Goal: Task Accomplishment & Management: Manage account settings

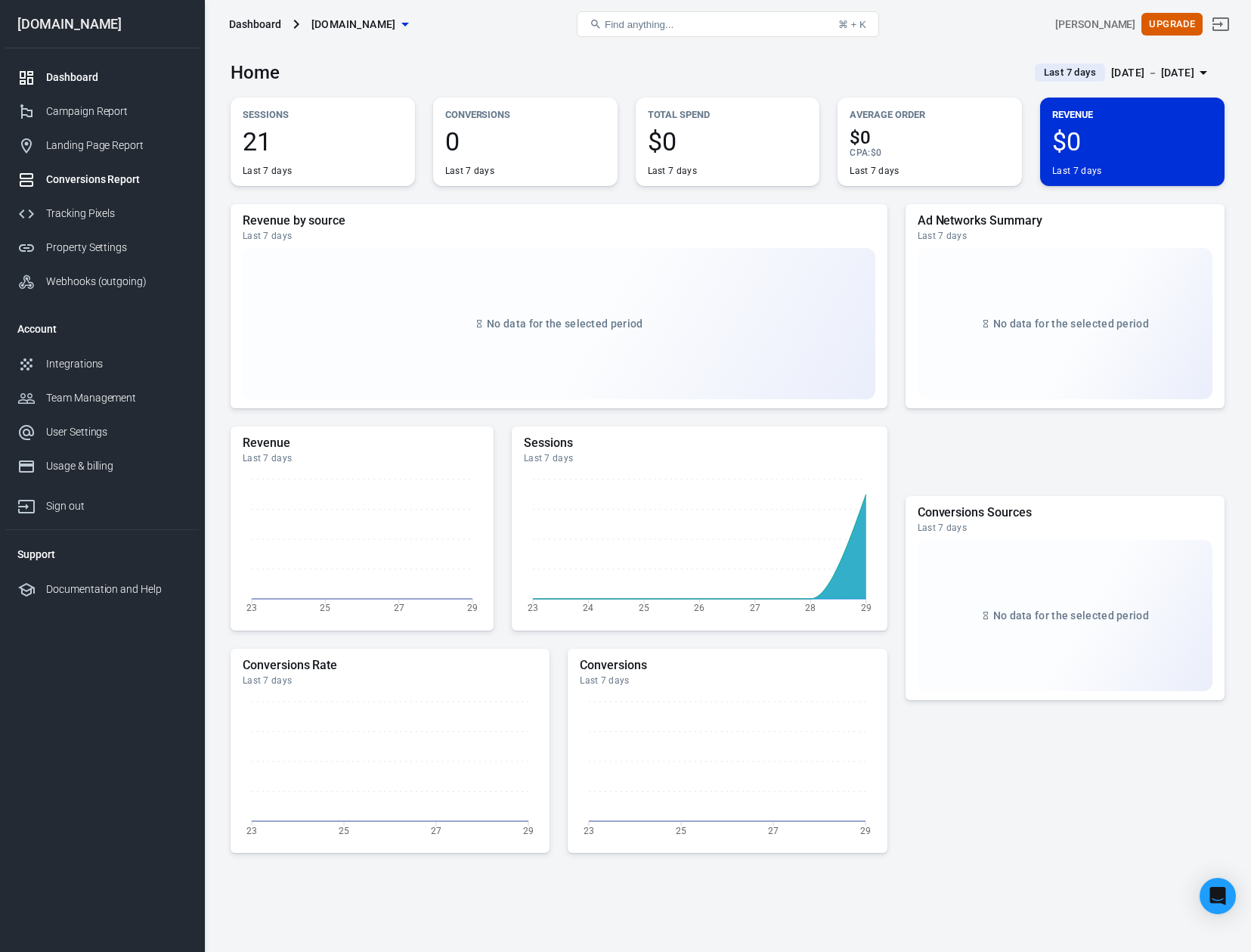
click at [102, 180] on div "Conversions Report" at bounding box center [116, 179] width 140 height 16
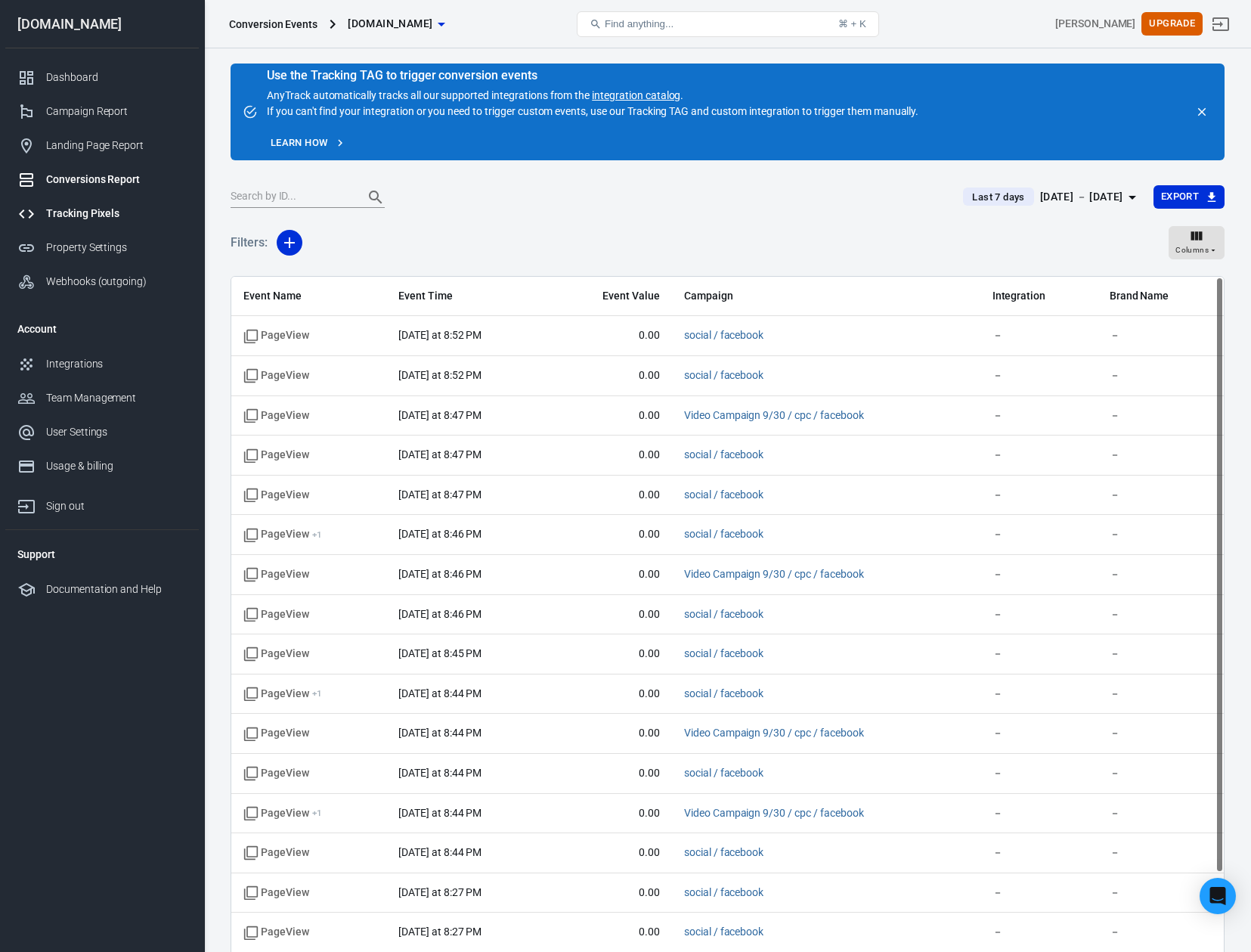
click at [101, 206] on div "Tracking Pixels" at bounding box center [116, 213] width 140 height 16
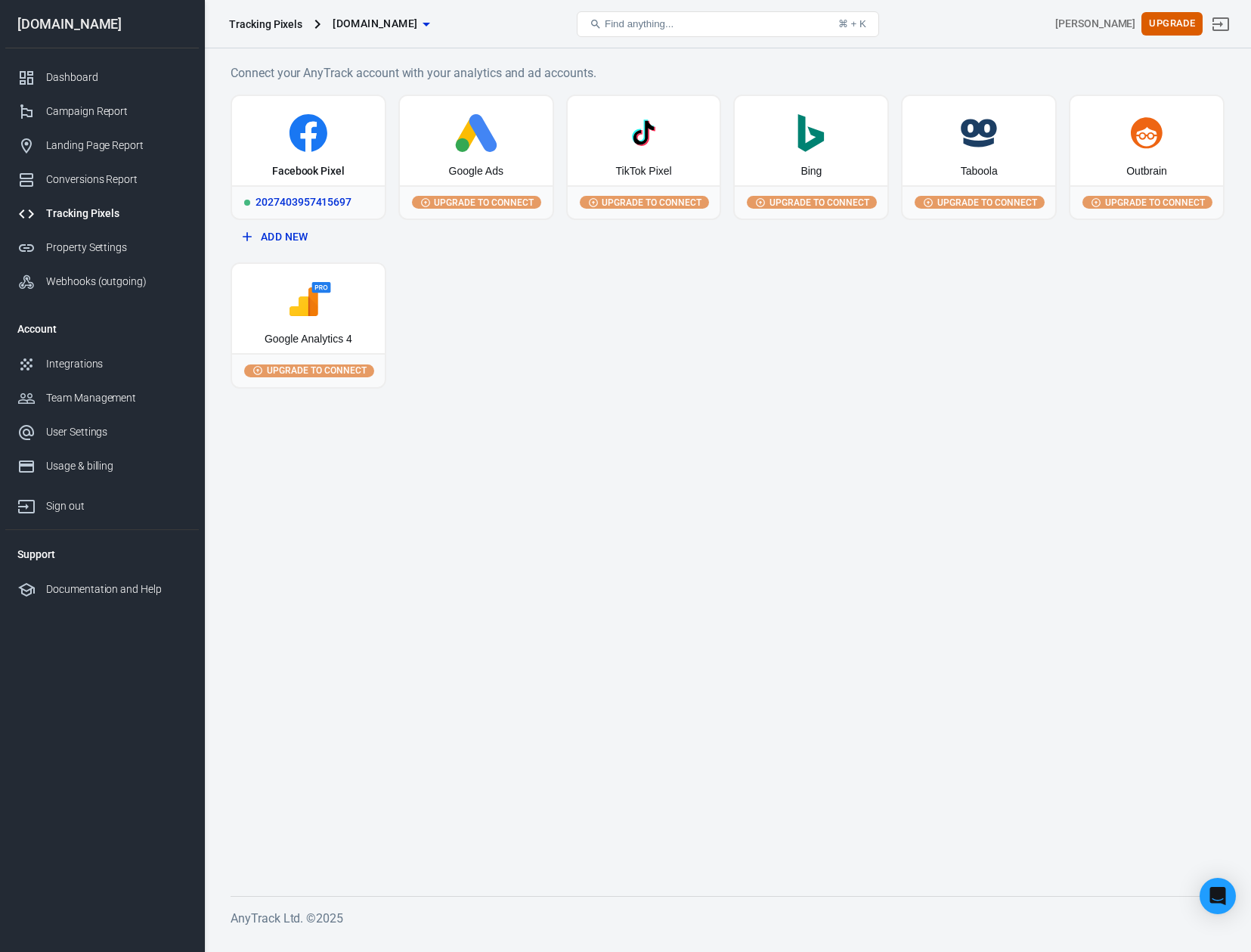
click at [316, 200] on div "2027403957415697" at bounding box center [309, 202] width 153 height 33
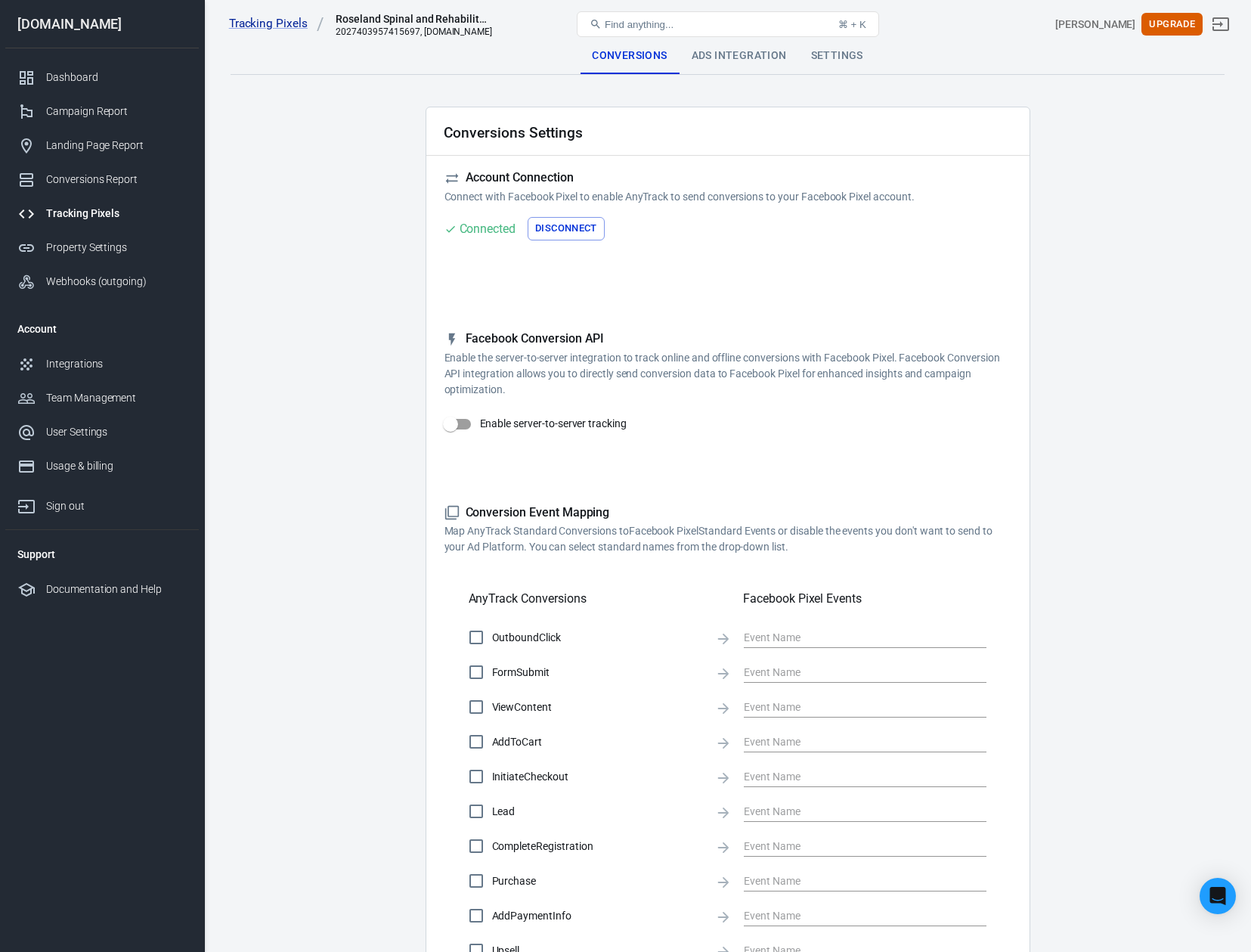
checkbox input "true"
type input "ViewContent"
checkbox input "true"
type input "SubmitApplication"
checkbox input "true"
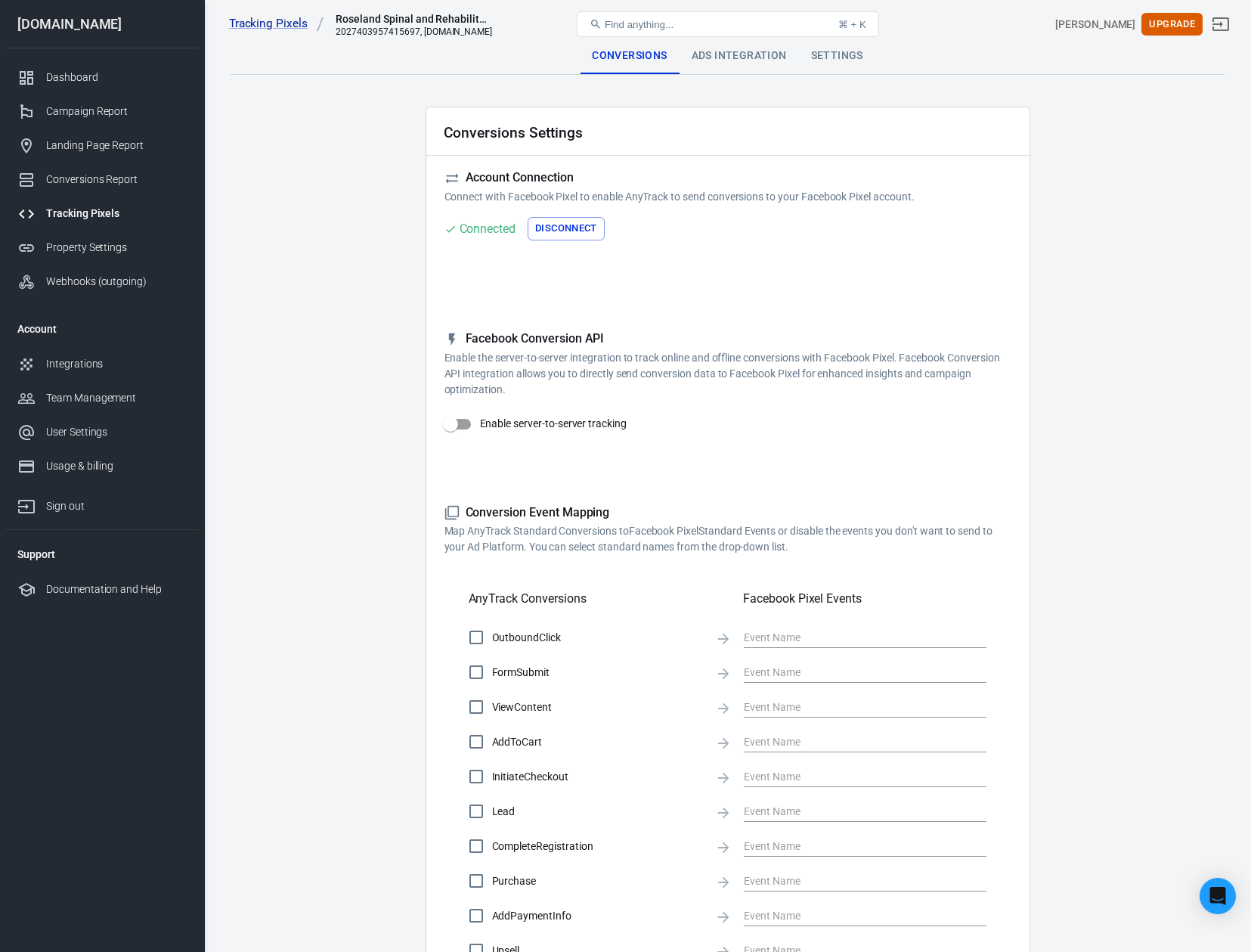
type input "ViewContent"
checkbox input "true"
type input "AddToCart"
checkbox input "true"
type input "InitiateCheckout"
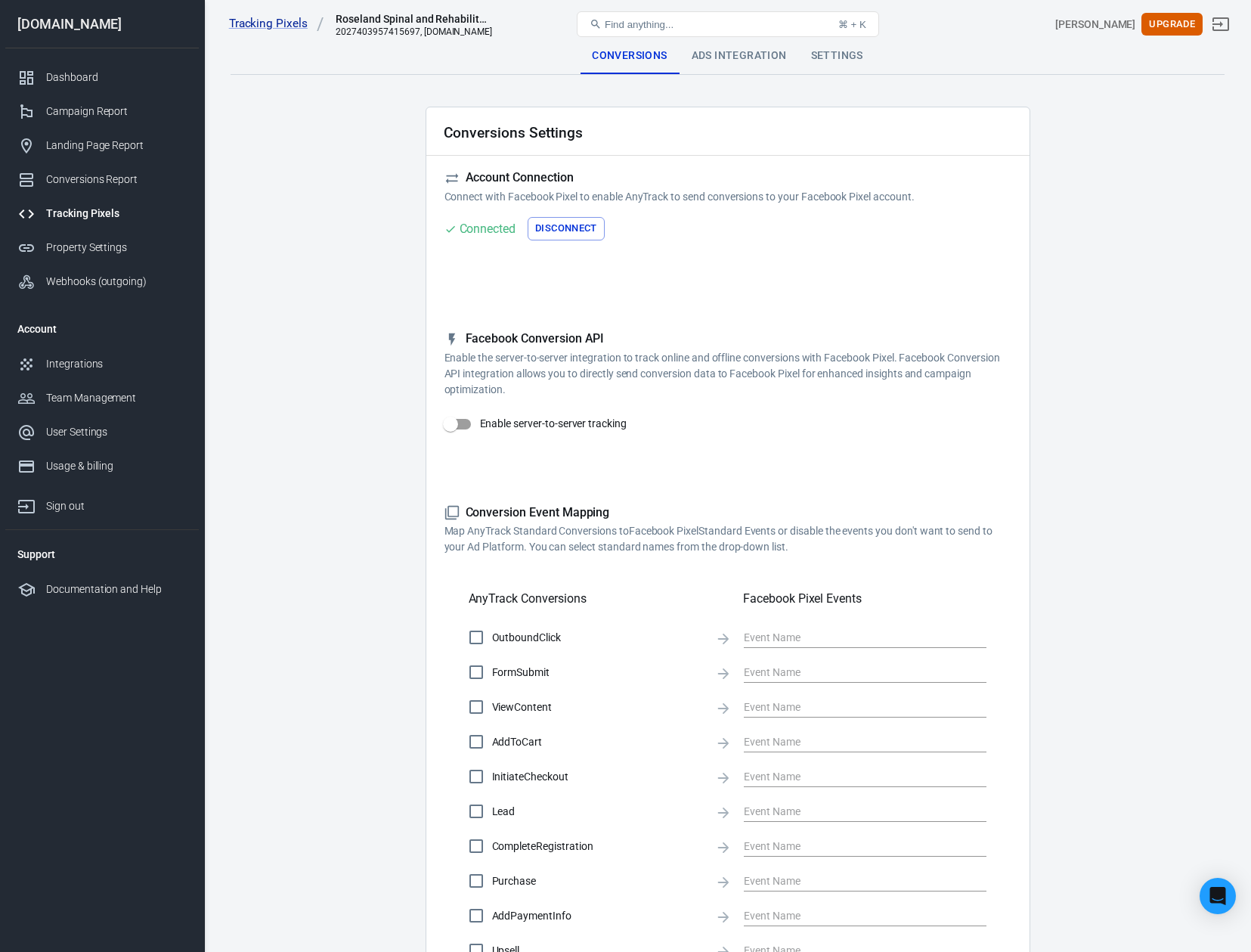
checkbox input "true"
type input "Lead"
checkbox input "true"
type input "CompleteRegistration"
checkbox input "true"
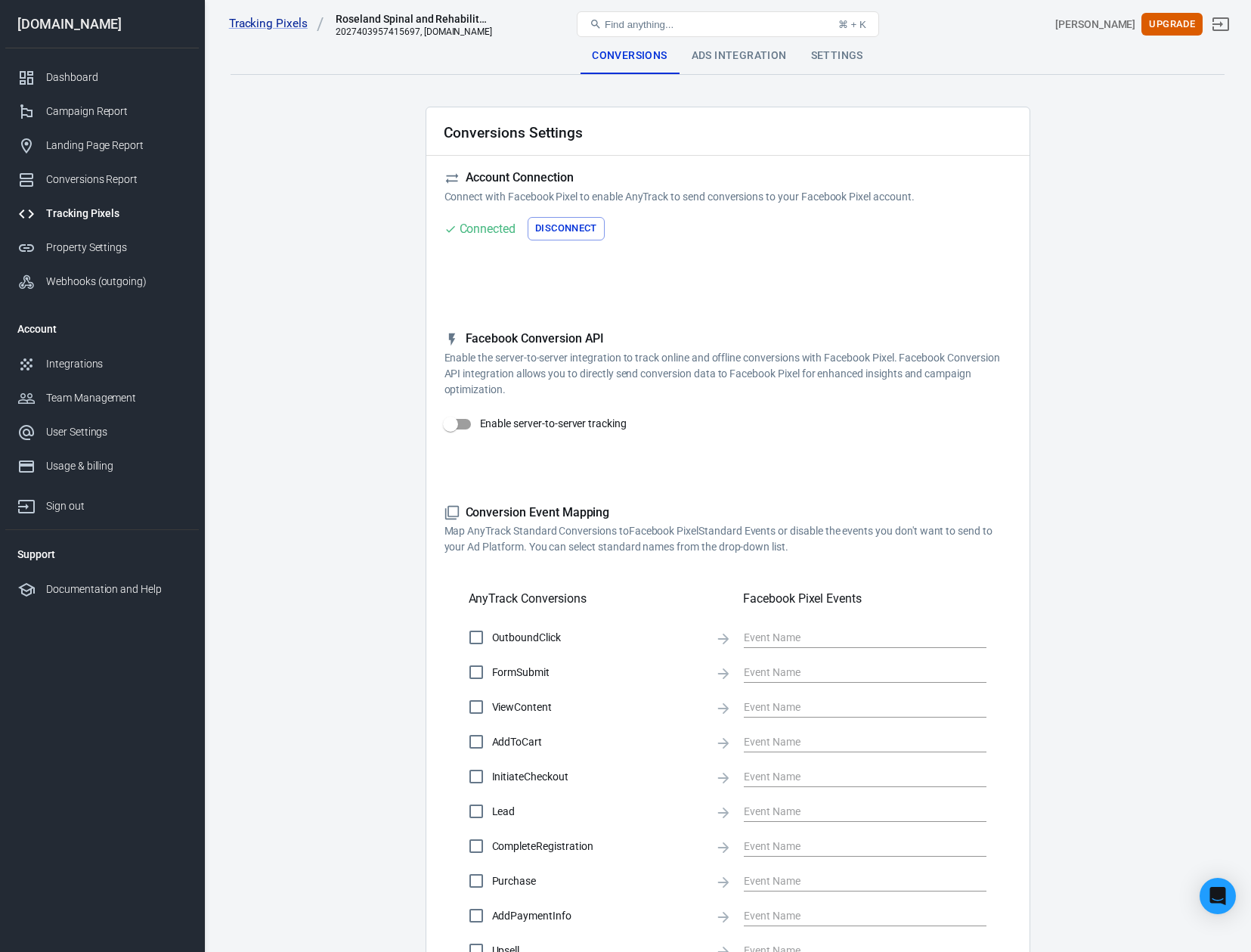
type input "Purchase"
checkbox input "true"
type input "AddPaymentInfo"
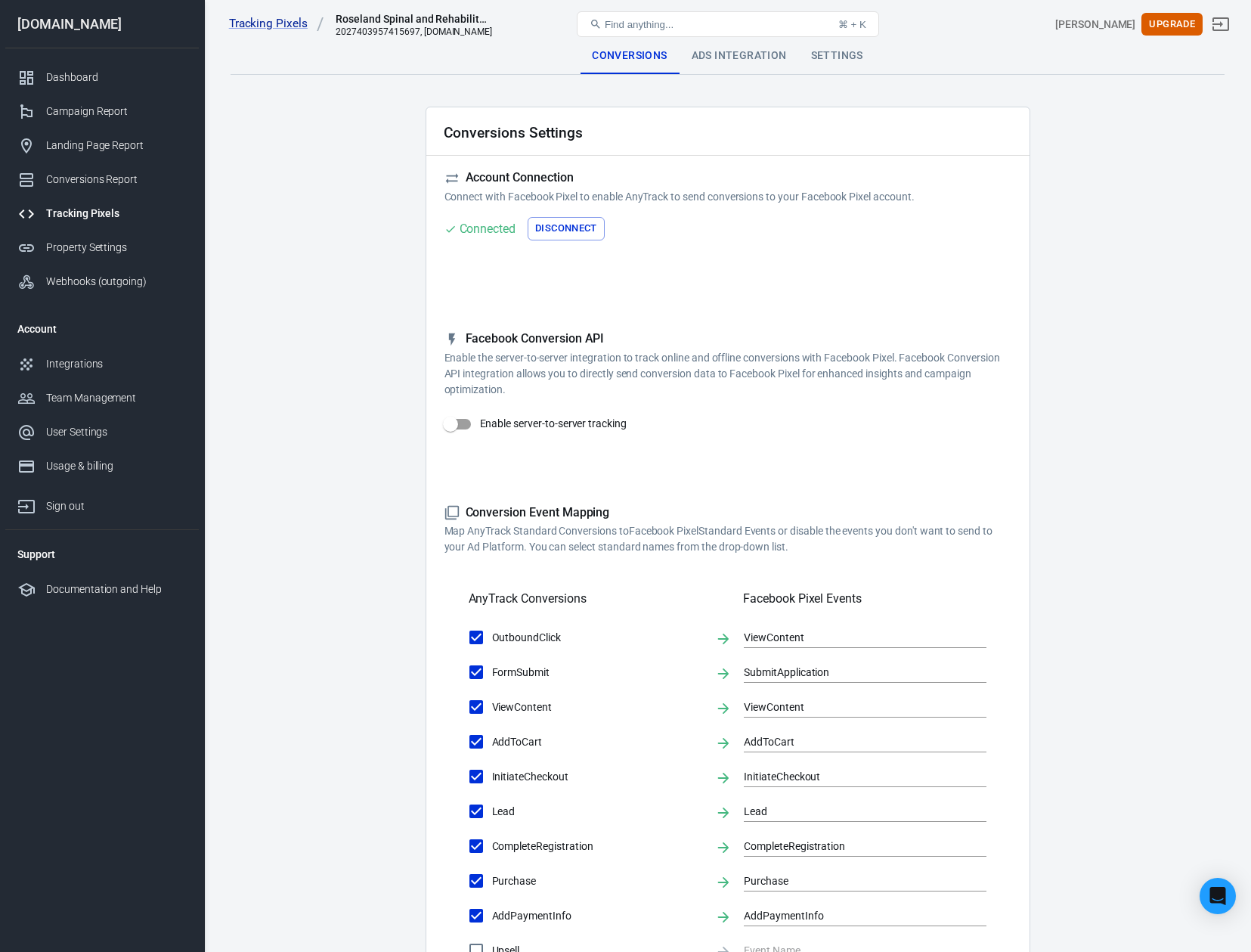
click at [732, 62] on div "Ads Integration" at bounding box center [740, 56] width 120 height 36
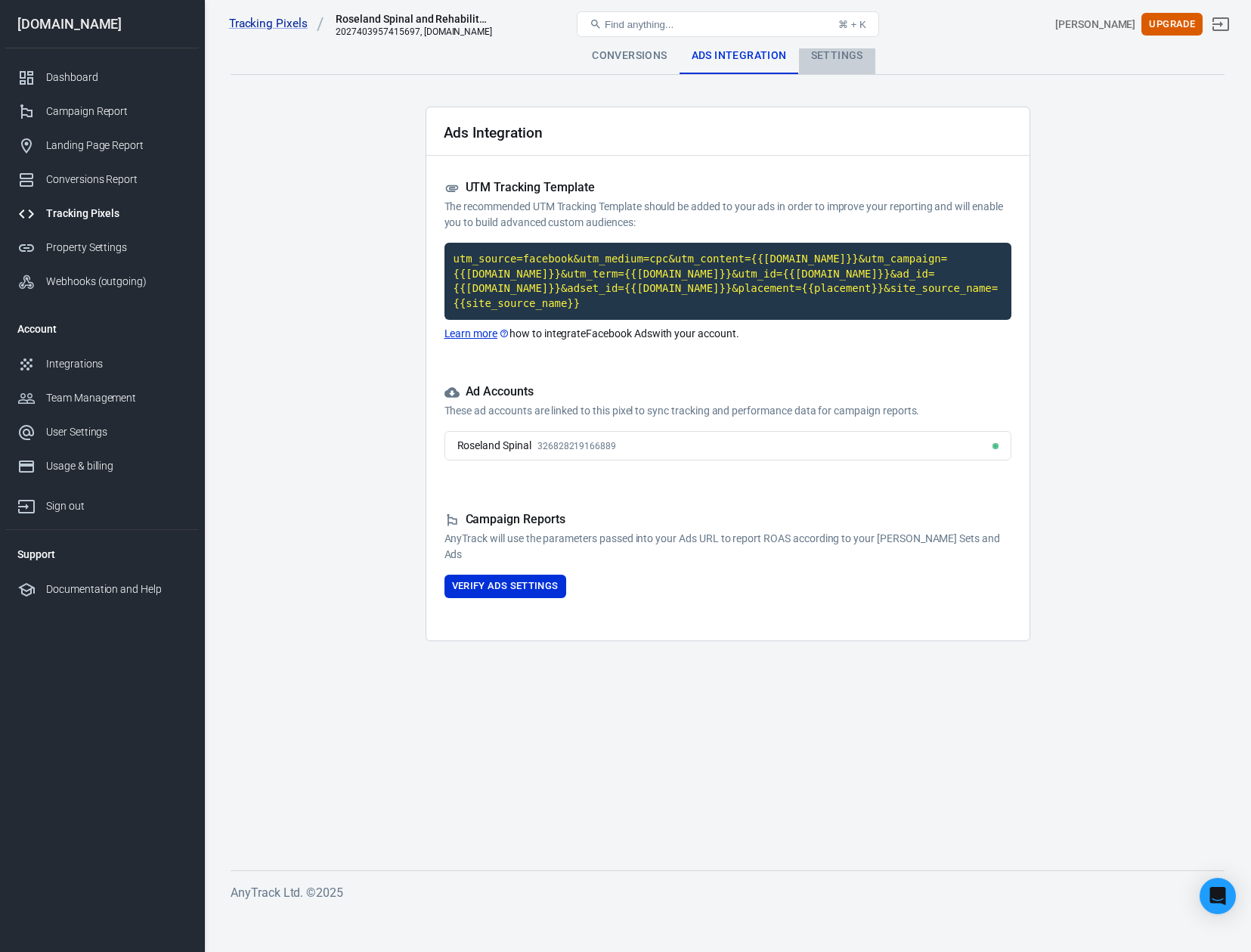
click at [827, 53] on div "Settings" at bounding box center [837, 56] width 76 height 36
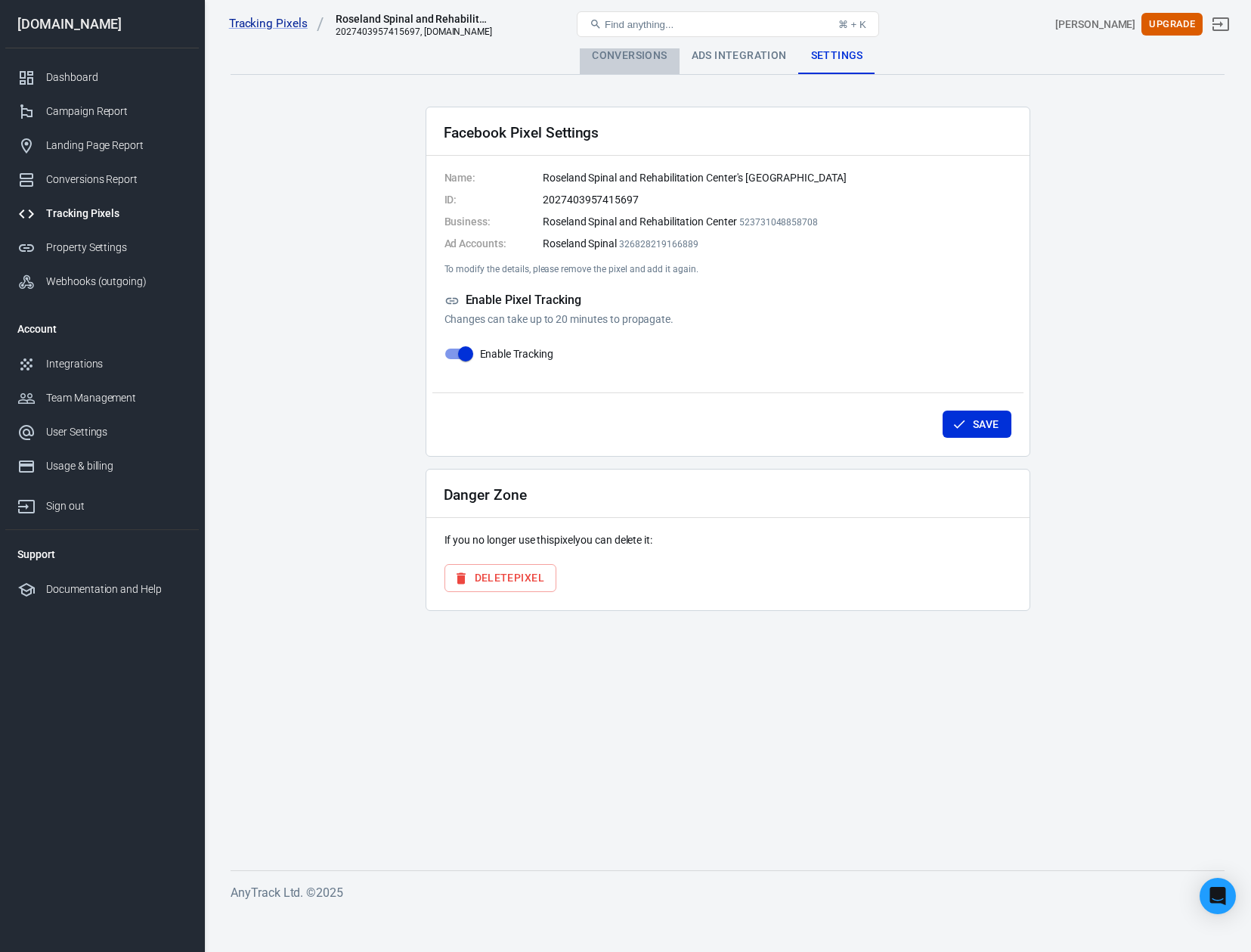
click at [630, 59] on div "Conversions" at bounding box center [629, 56] width 99 height 36
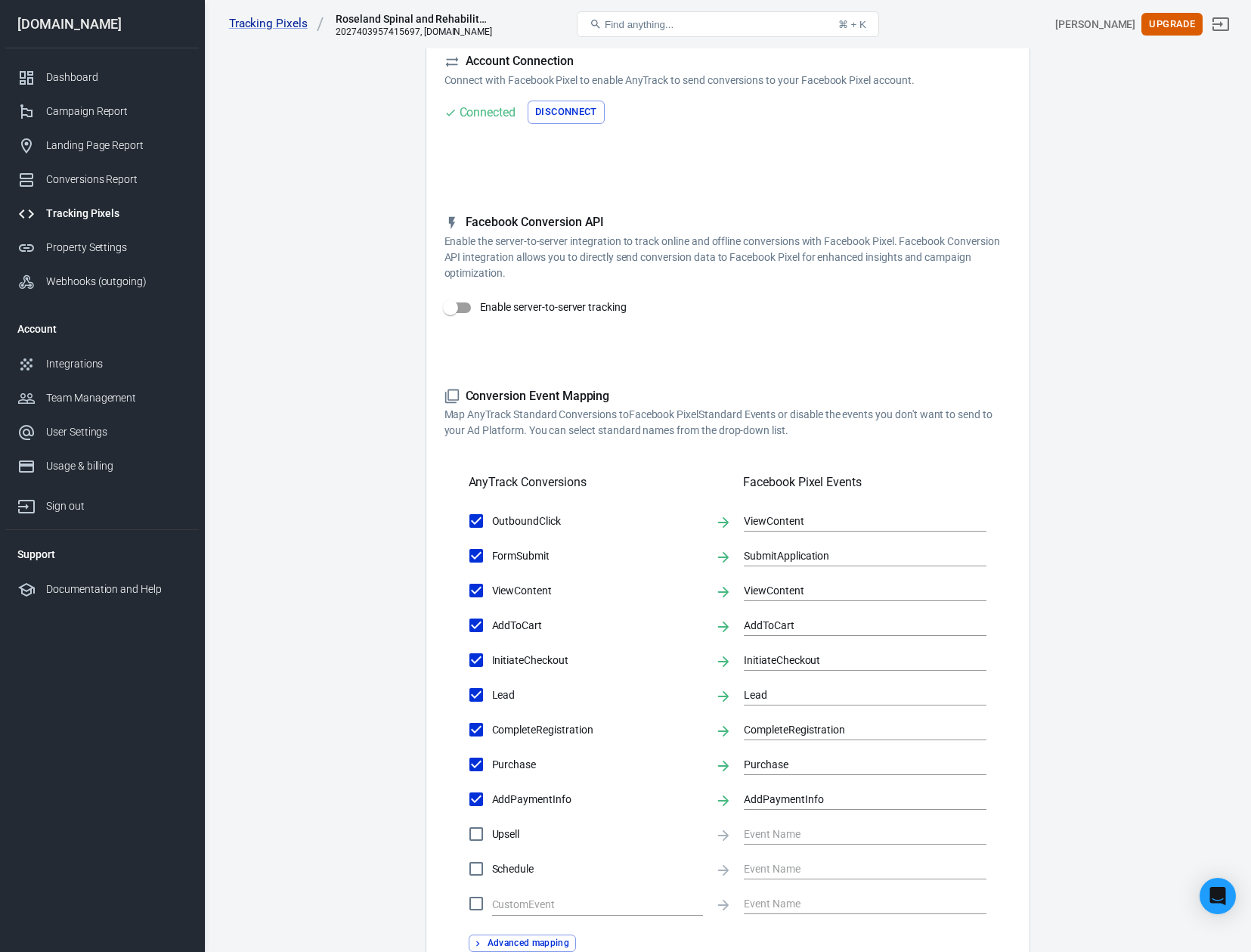
scroll to position [384, 0]
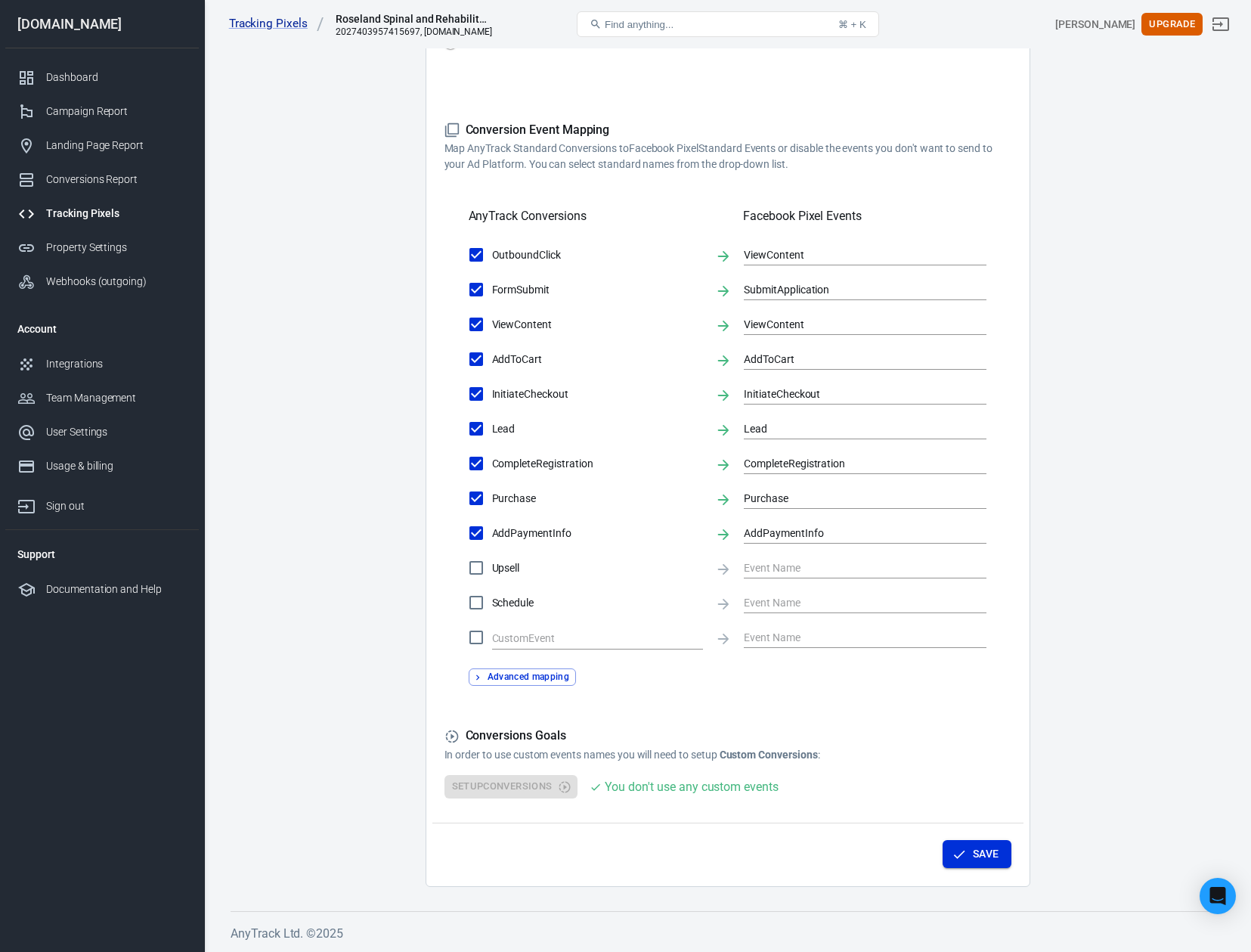
click at [958, 851] on icon "button" at bounding box center [959, 854] width 15 height 15
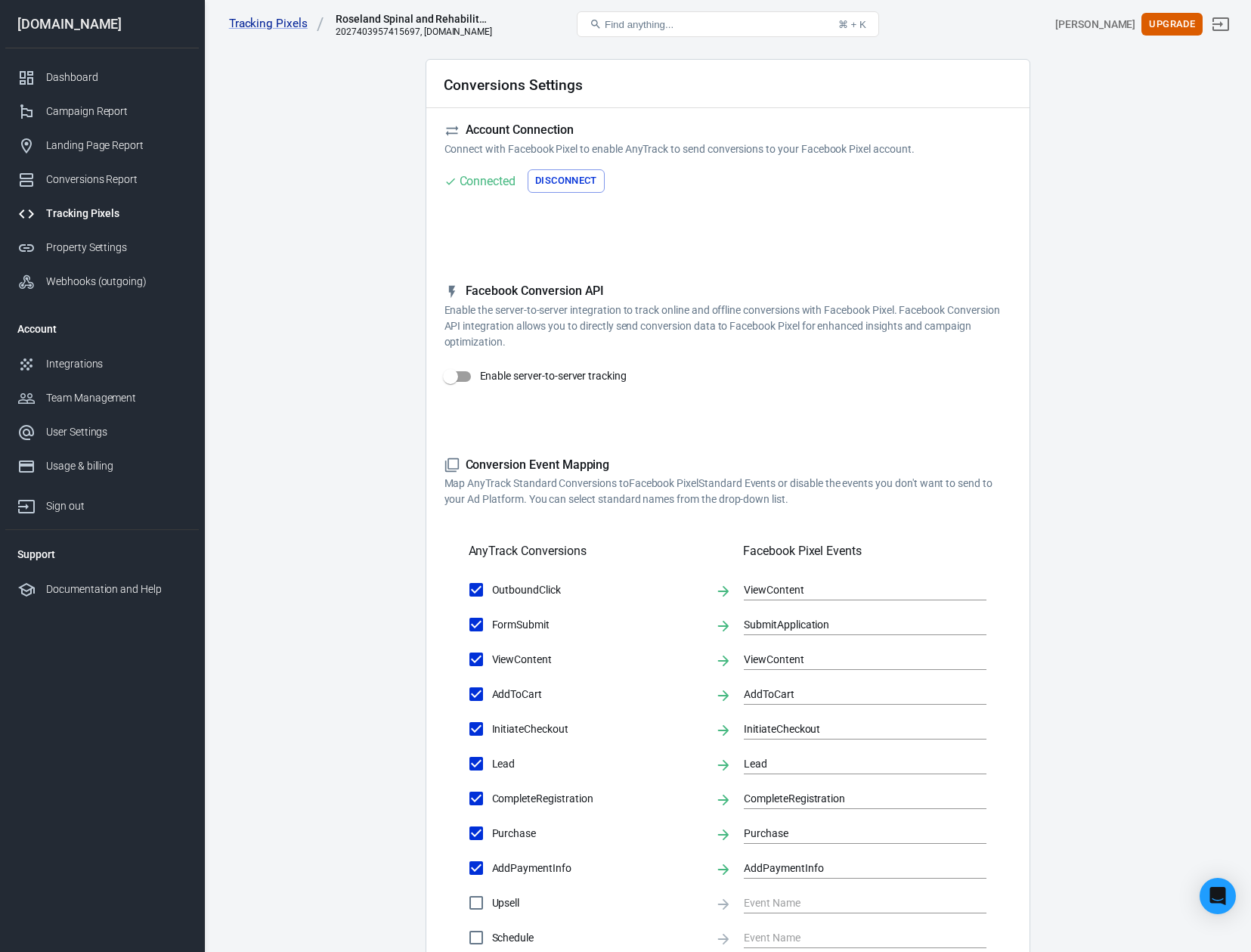
scroll to position [0, 0]
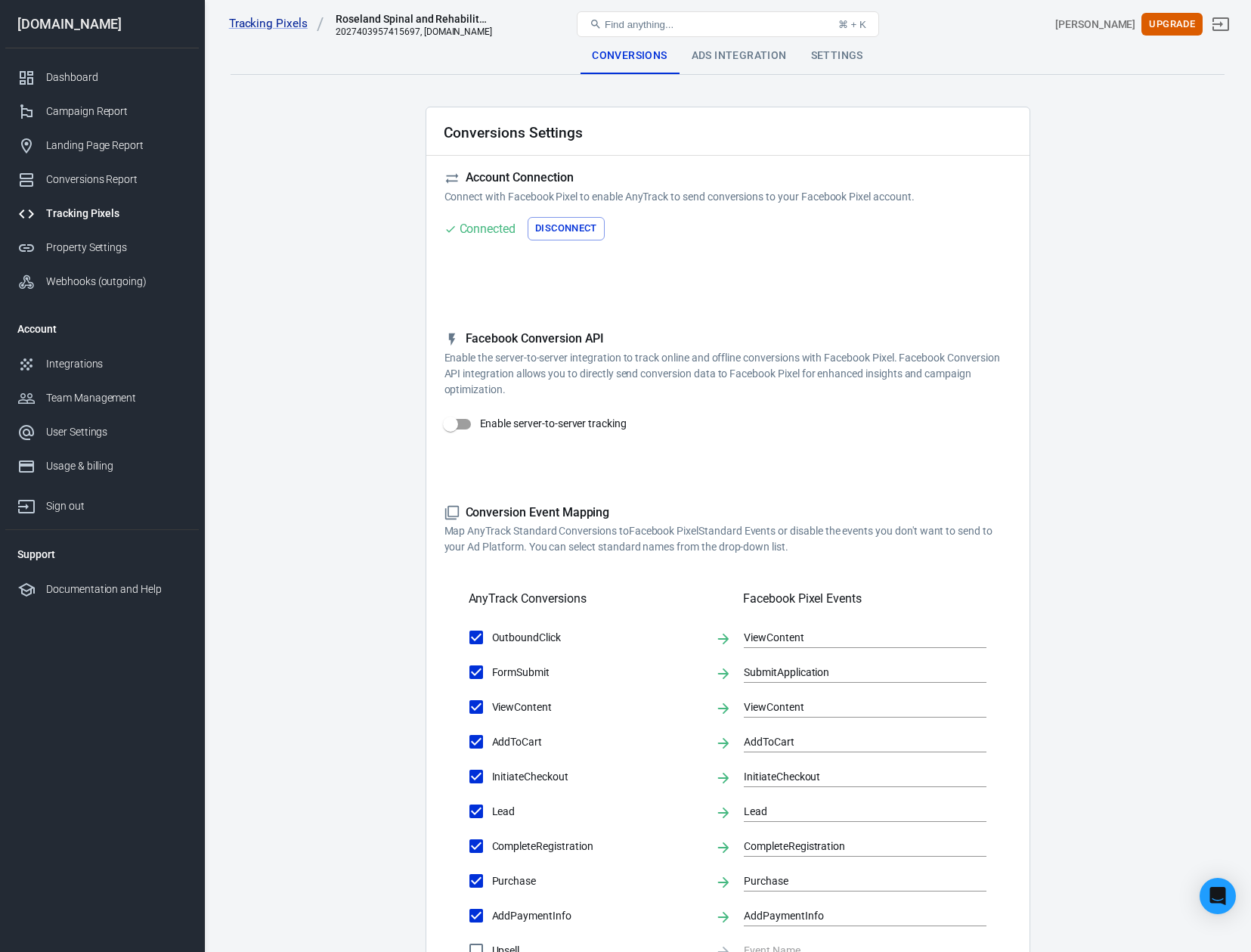
click at [776, 55] on div "Ads Integration" at bounding box center [740, 56] width 120 height 36
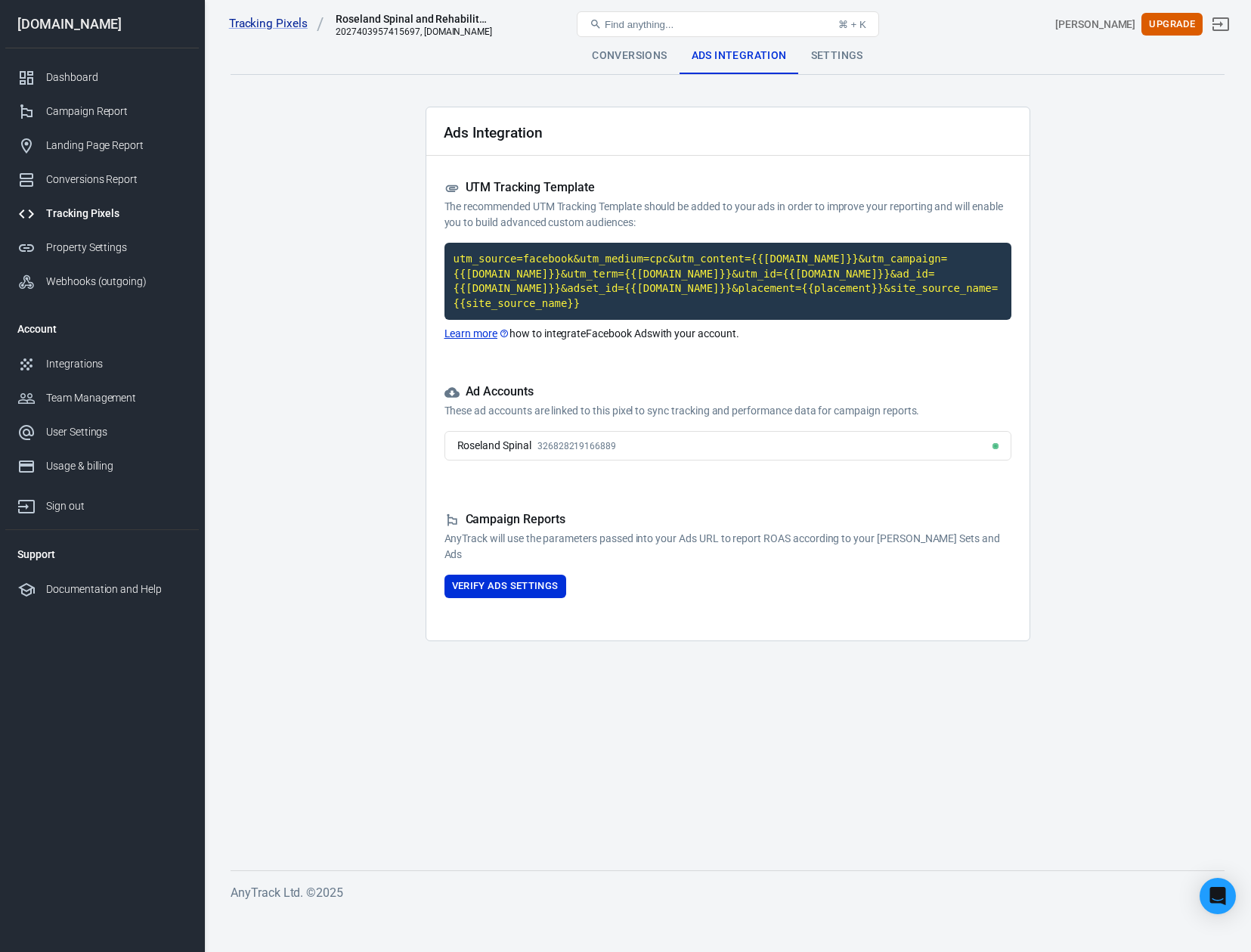
click at [845, 56] on div "Settings" at bounding box center [837, 56] width 76 height 36
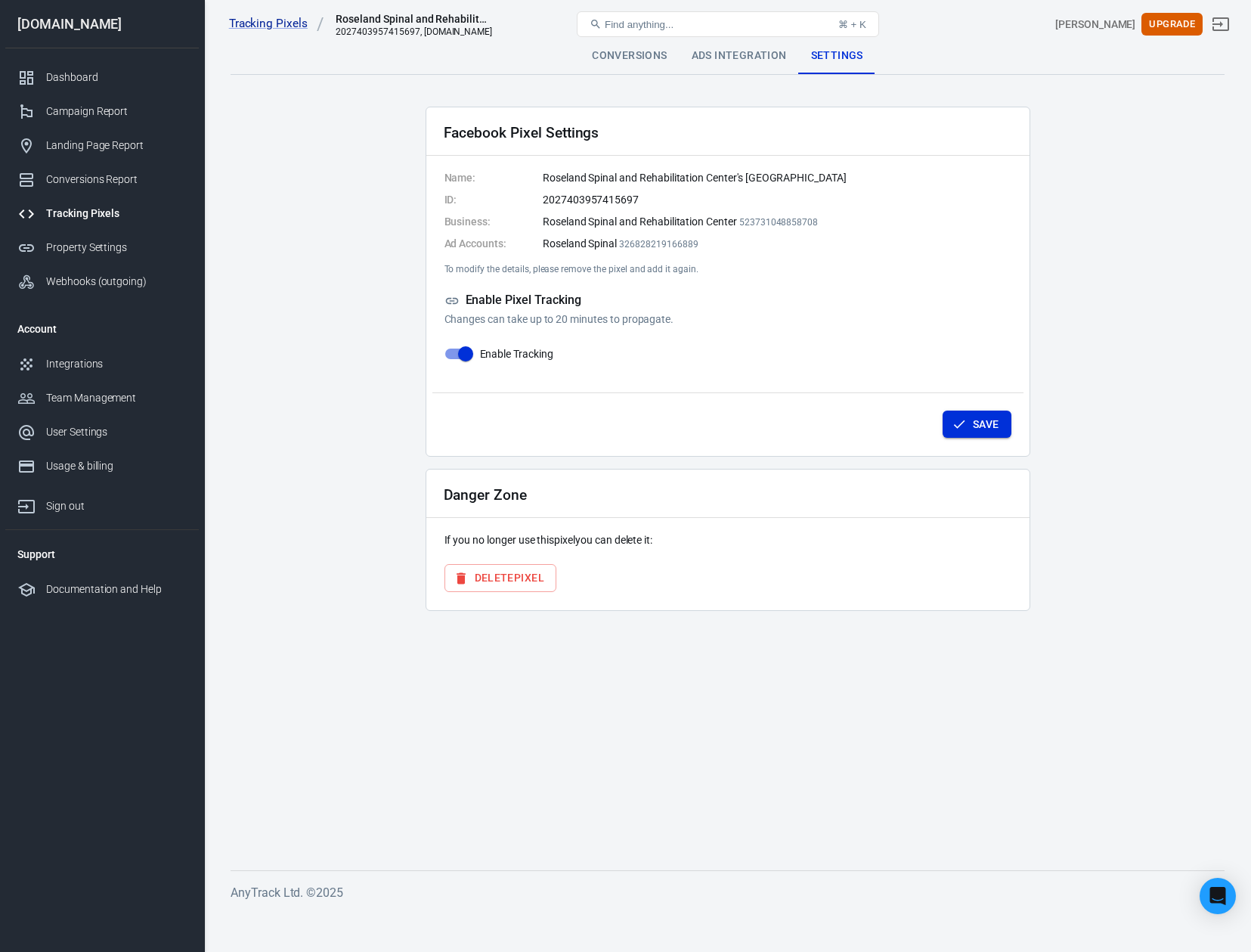
click at [970, 419] on button "Save" at bounding box center [976, 424] width 68 height 28
click at [603, 55] on div "Conversions" at bounding box center [629, 56] width 99 height 36
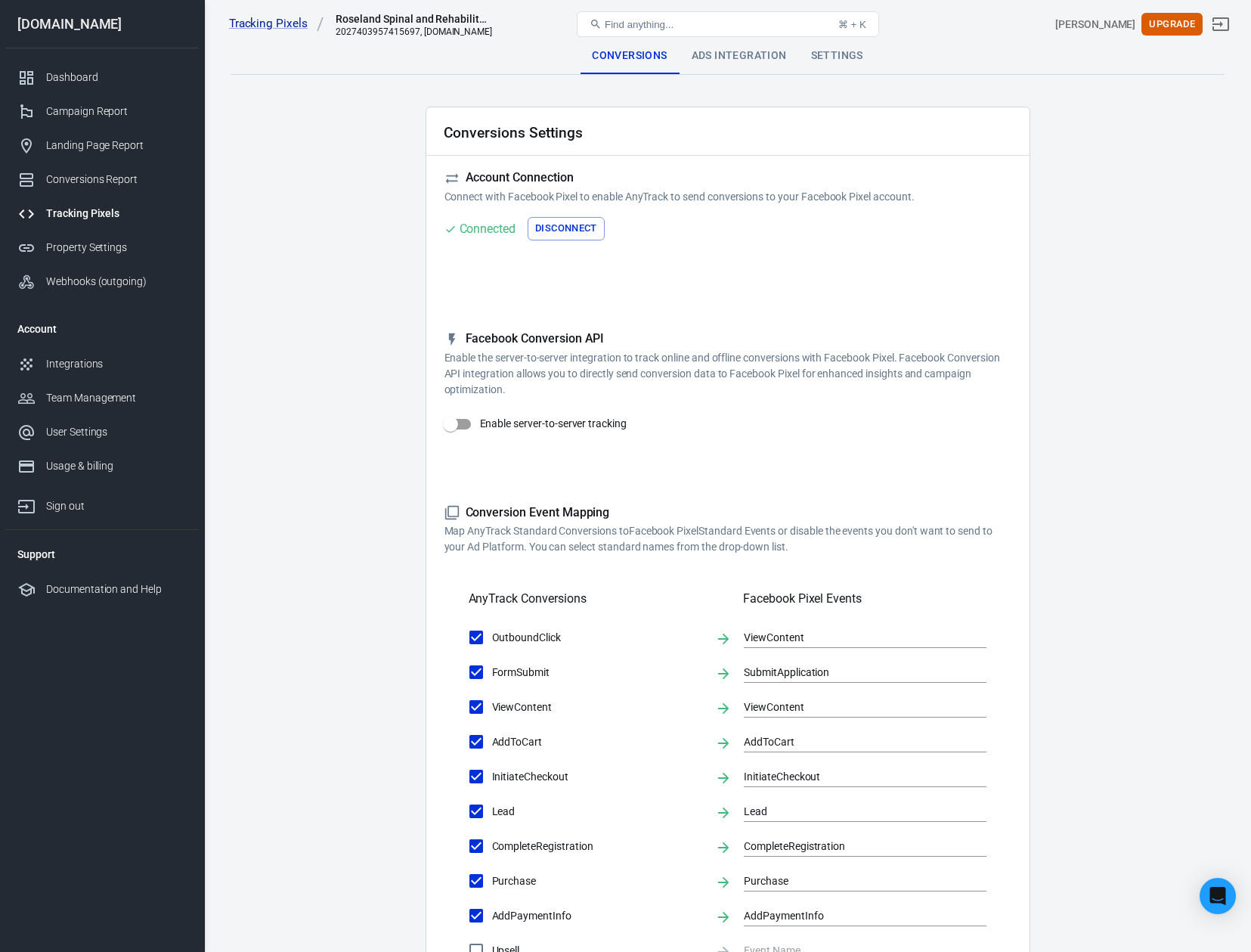
click at [459, 420] on input "Enable server-to-server tracking" at bounding box center [450, 424] width 86 height 29
checkbox input "false"
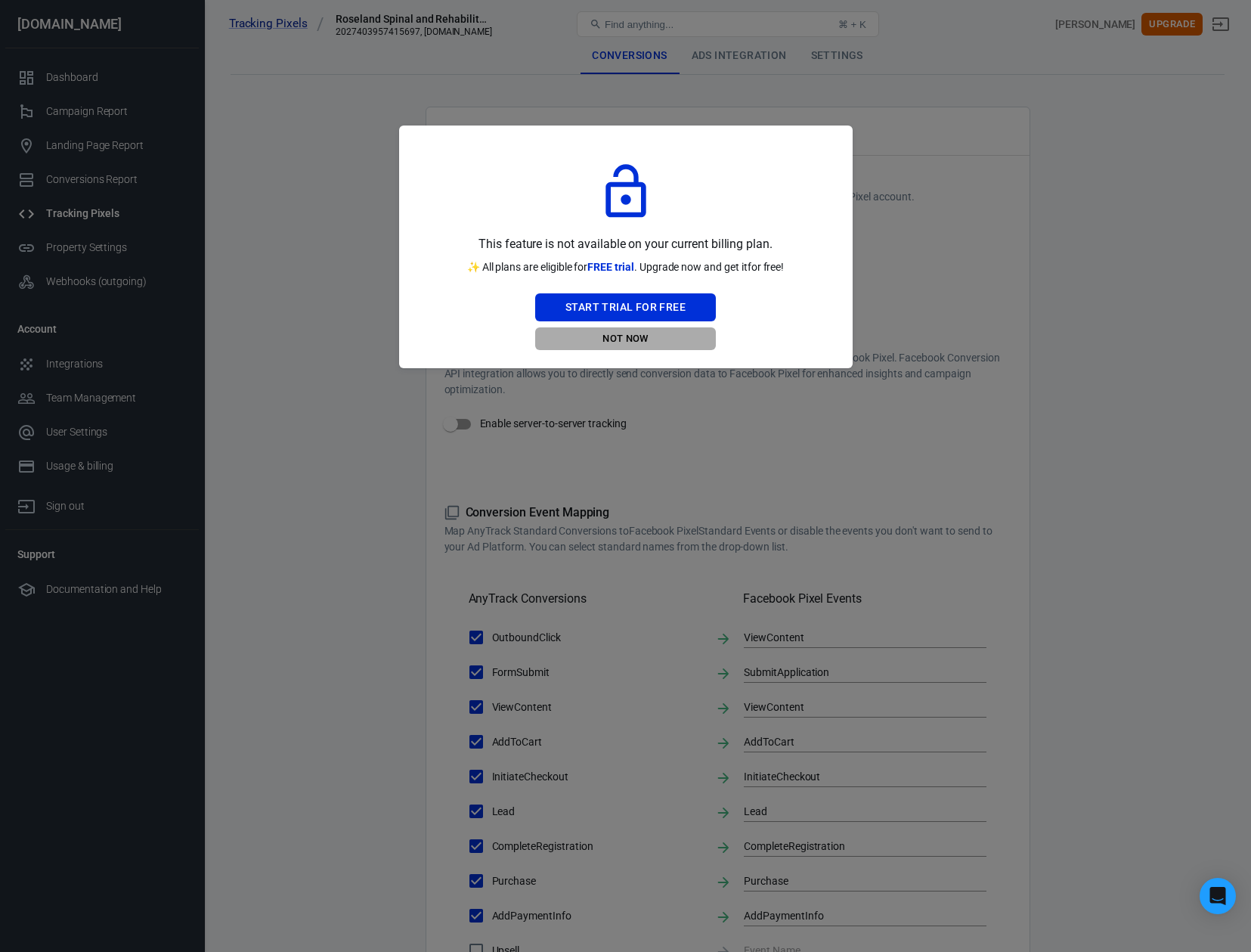
click at [633, 339] on button "Not Now" at bounding box center [625, 339] width 180 height 23
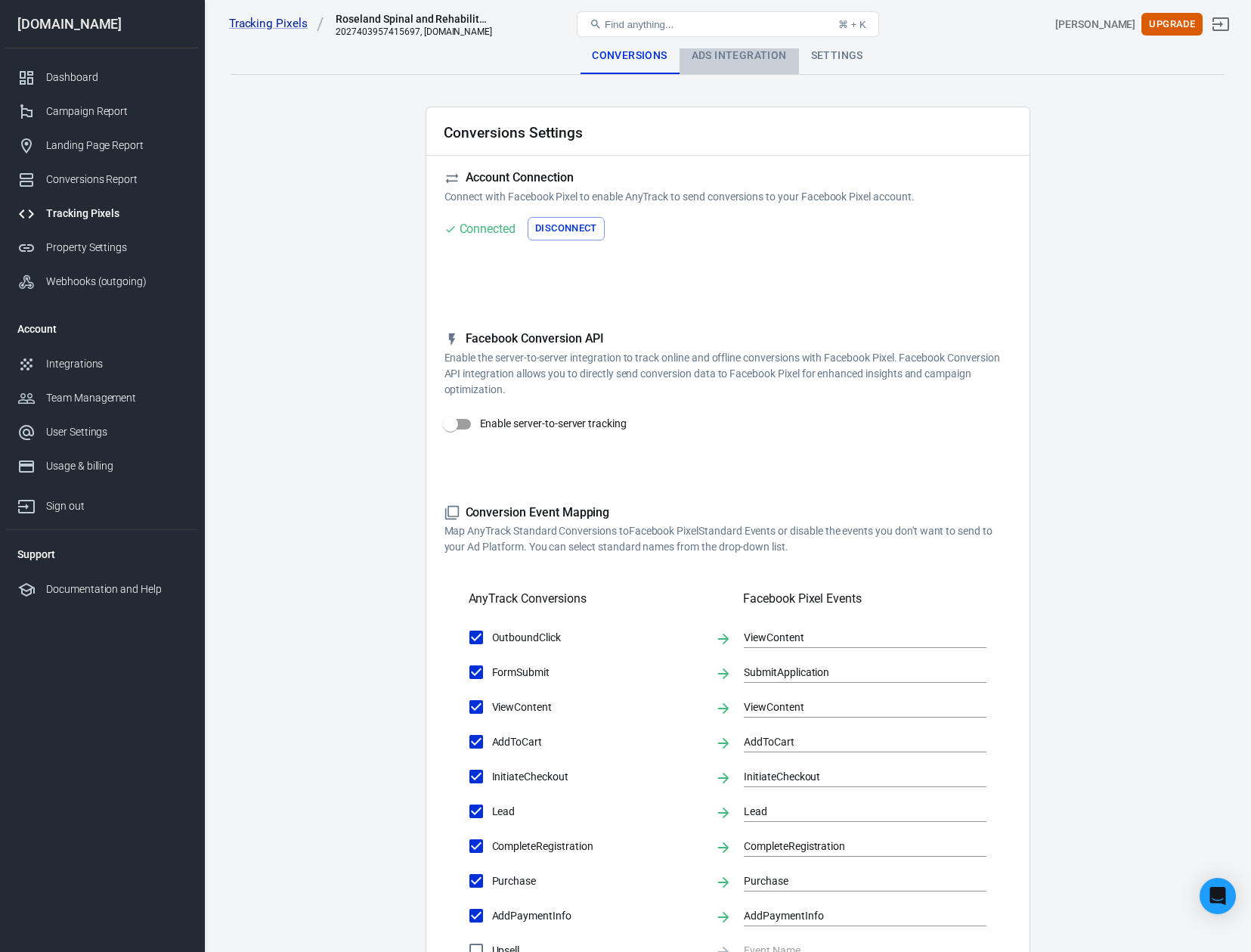
click at [734, 50] on div "Ads Integration" at bounding box center [740, 56] width 120 height 36
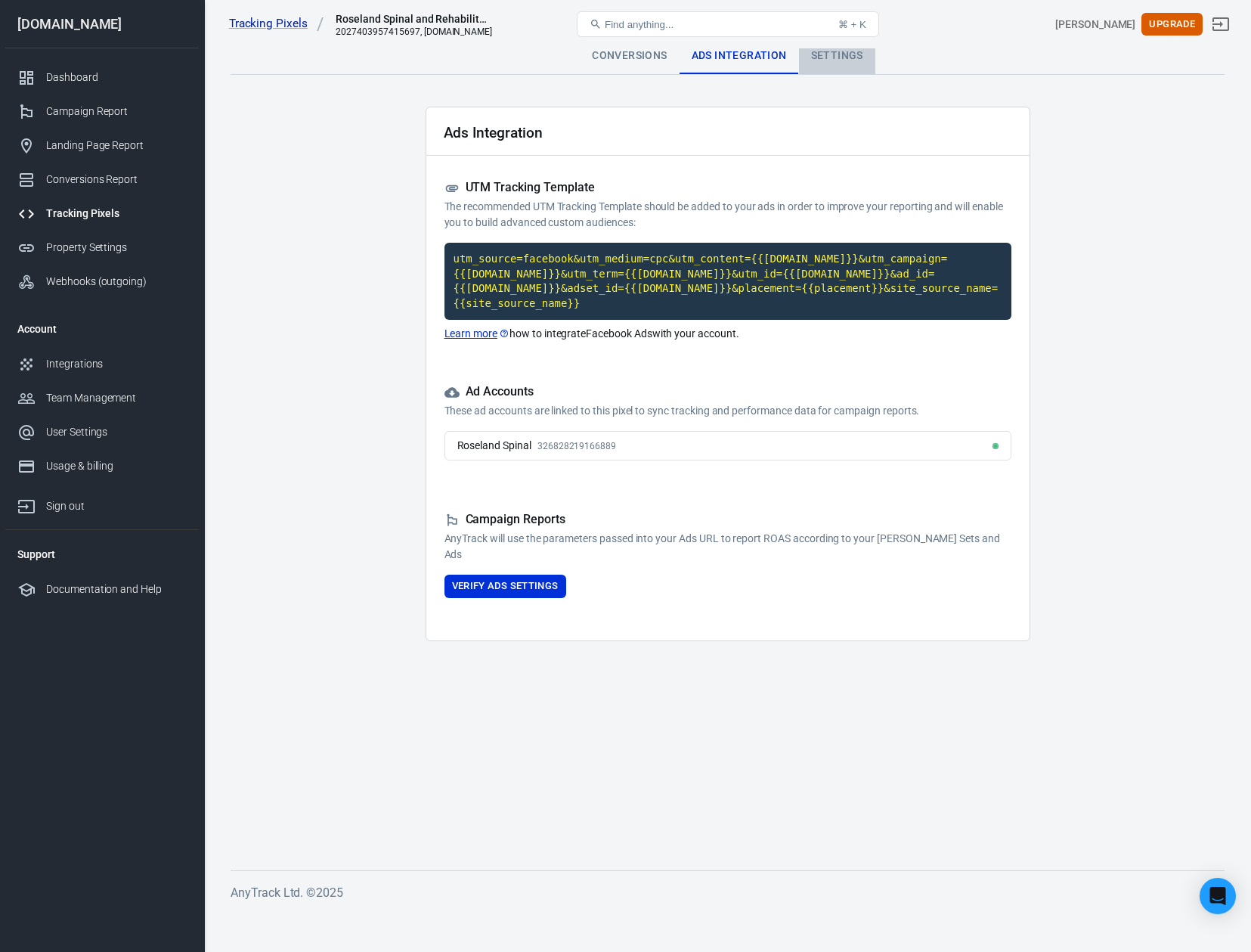
click at [840, 50] on div "Settings" at bounding box center [837, 56] width 76 height 36
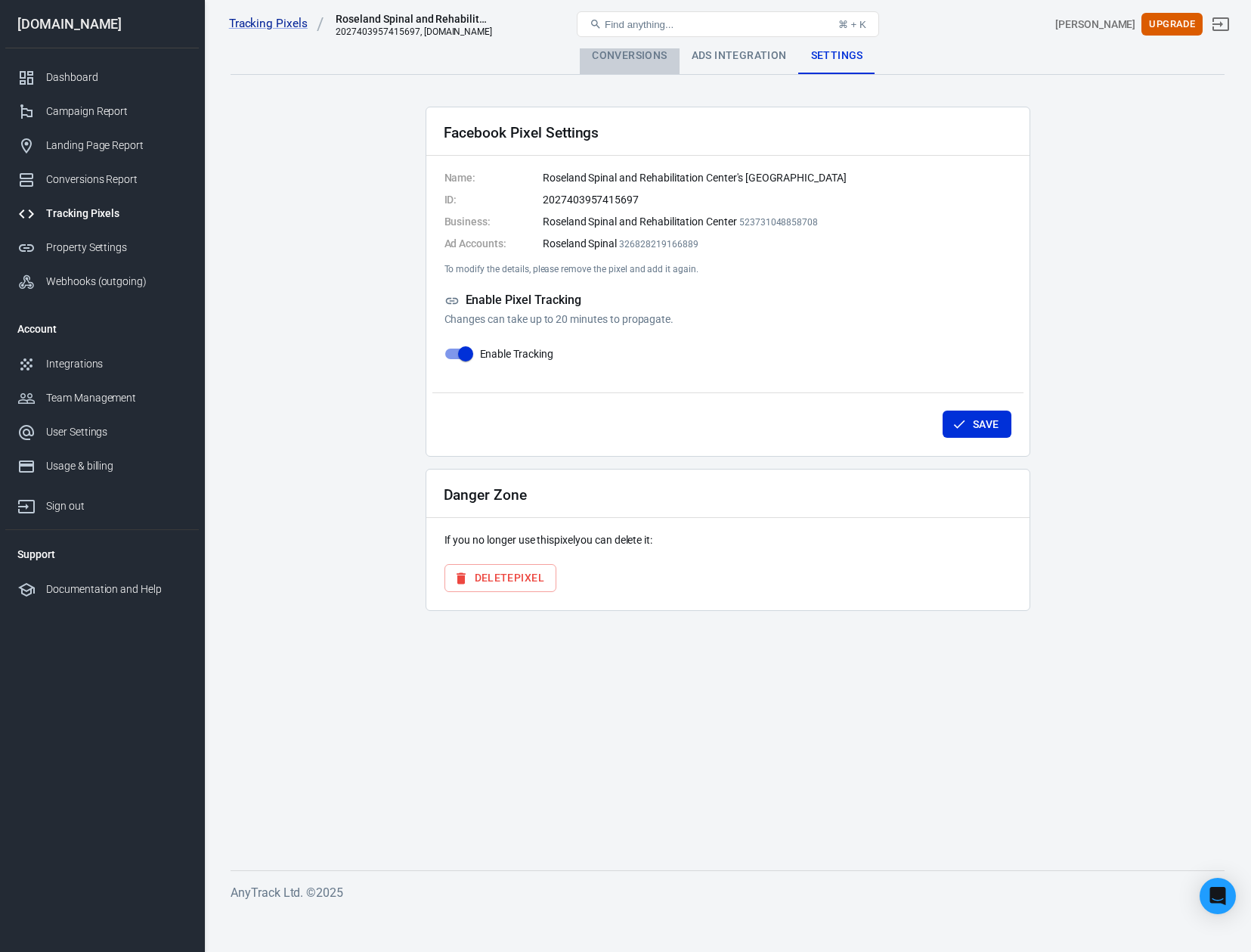
click at [632, 56] on div "Conversions" at bounding box center [629, 56] width 99 height 36
